Goal: Information Seeking & Learning: Learn about a topic

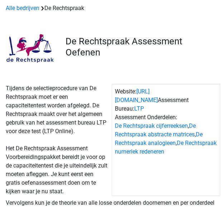
scroll to position [30, 0]
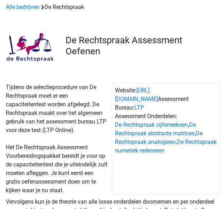
click at [69, 102] on div "Tijdens de selectieprocedure van De Rechtspraak moet er een capaciteitentest wo…" at bounding box center [57, 139] width 109 height 112
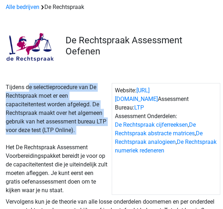
drag, startPoint x: 69, startPoint y: 102, endPoint x: 65, endPoint y: 115, distance: 13.7
click at [65, 115] on div "Tijdens de selectieprocedure van De Rechtspraak moet er een capaciteitentest wo…" at bounding box center [57, 139] width 109 height 112
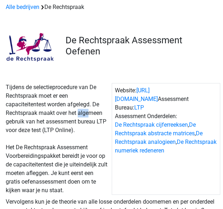
click at [65, 115] on div "Tijdens de selectieprocedure van De Rechtspraak moet er een capaciteitentest wo…" at bounding box center [57, 139] width 109 height 112
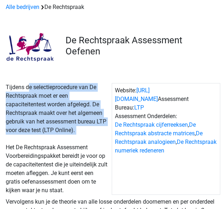
click at [65, 115] on div "Tijdens de selectieprocedure van De Rechtspraak moet er een capaciteitentest wo…" at bounding box center [57, 139] width 109 height 112
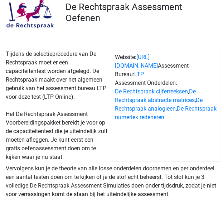
scroll to position [64, 0]
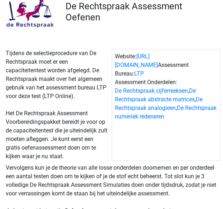
click at [65, 115] on div "Tijdens de selectieprocedure van De Rechtspraak moet er een capaciteitentest wo…" at bounding box center [57, 105] width 109 height 112
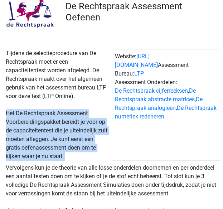
click at [65, 115] on div "Tijdens de selectieprocedure van De Rechtspraak moet er een capaciteitentest wo…" at bounding box center [57, 105] width 109 height 112
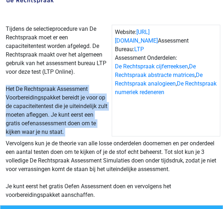
scroll to position [89, 0]
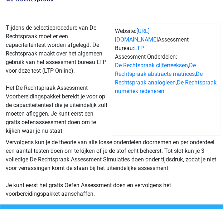
click at [57, 149] on div "Vervolgens kun je de theorie van alle losse onderdelen doornemen en per onderde…" at bounding box center [111, 168] width 217 height 60
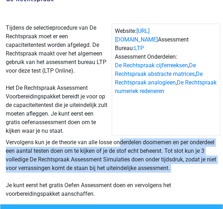
click at [57, 149] on div "Vervolgens kun je de theorie van alle losse onderdelen doornemen en per onderde…" at bounding box center [111, 168] width 217 height 60
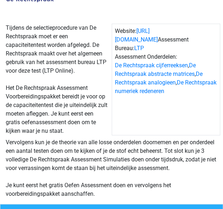
click at [57, 149] on div "Vervolgens kun je de theorie van alle losse onderdelen doornemen en per onderde…" at bounding box center [111, 168] width 217 height 60
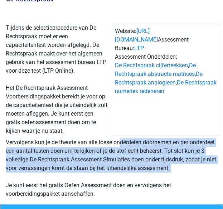
click at [57, 149] on div "Vervolgens kun je de theorie van alle losse onderdelen doornemen en per onderde…" at bounding box center [111, 168] width 217 height 60
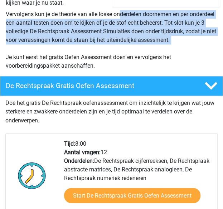
scroll to position [218, 0]
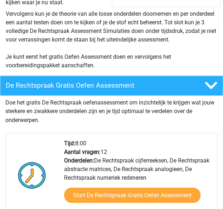
click at [86, 171] on div "Tijd: 8:00 Aantal vragen: 12 Onderdelen: De Rechtspraak cijferreeksen, De Recht…" at bounding box center [138, 175] width 159 height 72
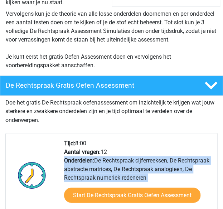
click at [86, 171] on div "Tijd: 8:00 Aantal vragen: 12 Onderdelen: De Rechtspraak cijferreeksen, De Recht…" at bounding box center [138, 175] width 159 height 72
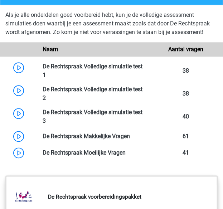
scroll to position [820, 0]
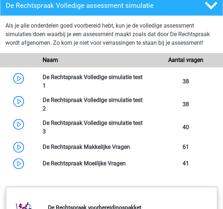
click at [60, 29] on div "Als je alle onderdelen goed voorbereid hebt, kun je de volledige assessment sim…" at bounding box center [111, 35] width 212 height 29
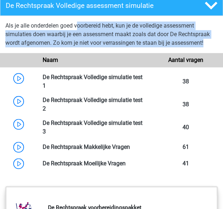
click at [60, 29] on div "Als je alle onderdelen goed voorbereid hebt, kun je de volledige assessment sim…" at bounding box center [111, 35] width 212 height 29
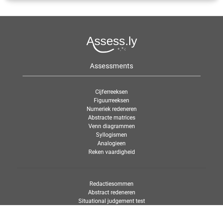
scroll to position [1192, 0]
